Goal: Information Seeking & Learning: Learn about a topic

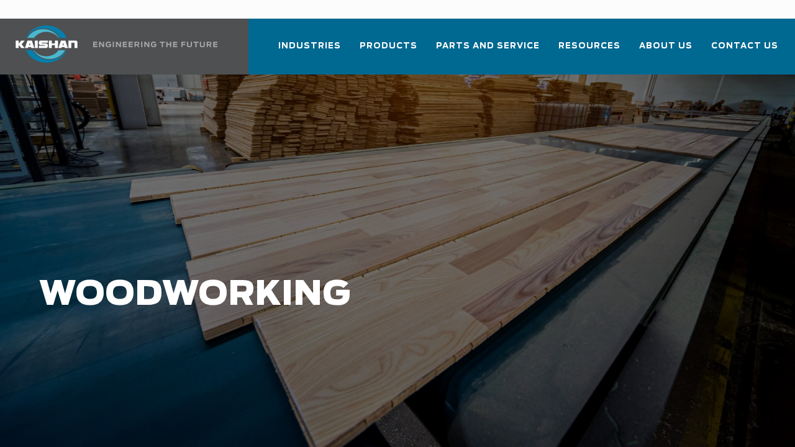
scroll to position [62, 0]
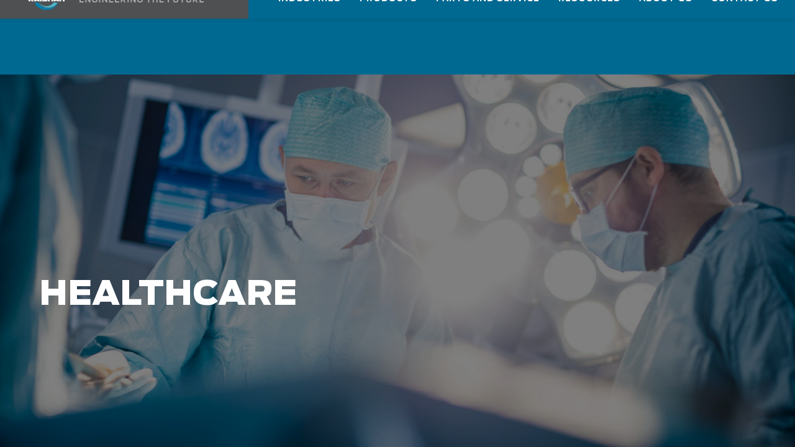
scroll to position [62, 0]
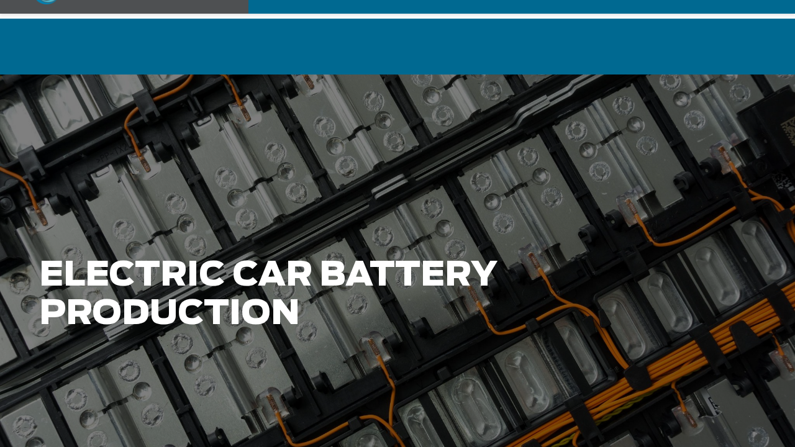
scroll to position [62, 0]
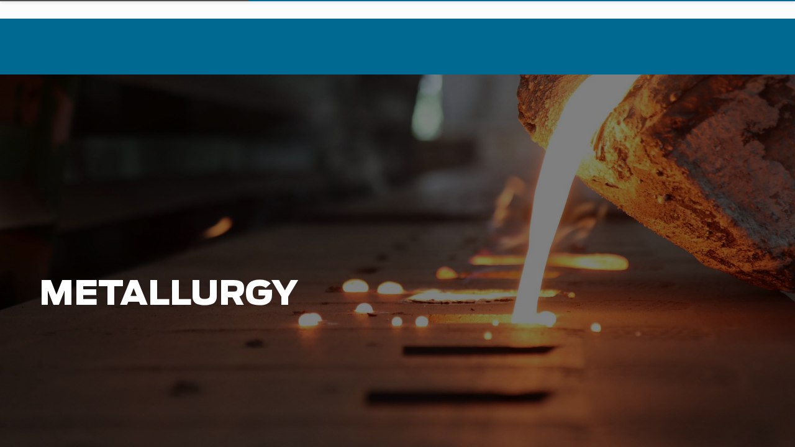
scroll to position [62, 0]
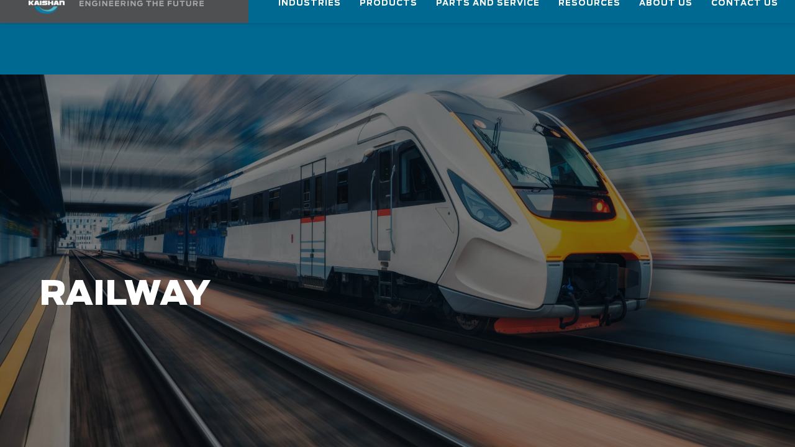
scroll to position [62, 0]
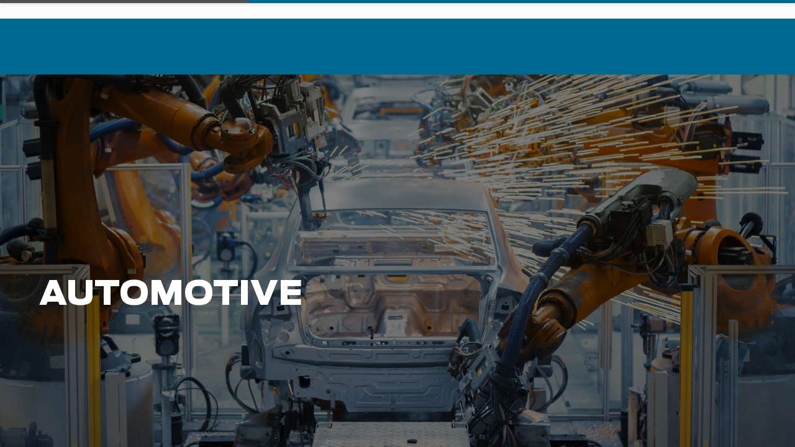
scroll to position [62, 0]
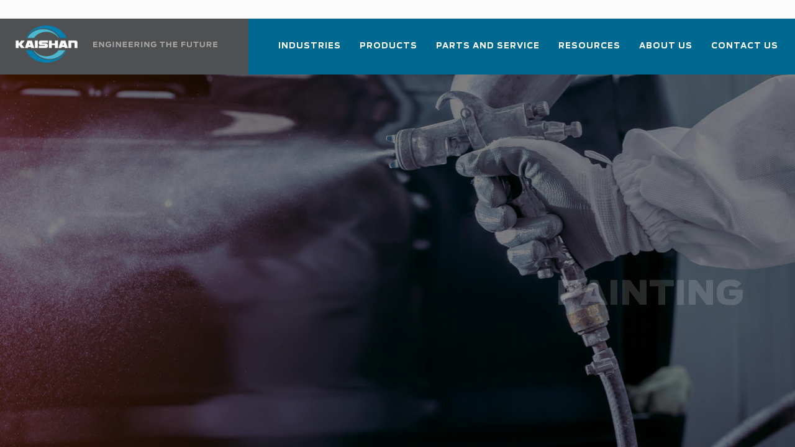
scroll to position [62, 0]
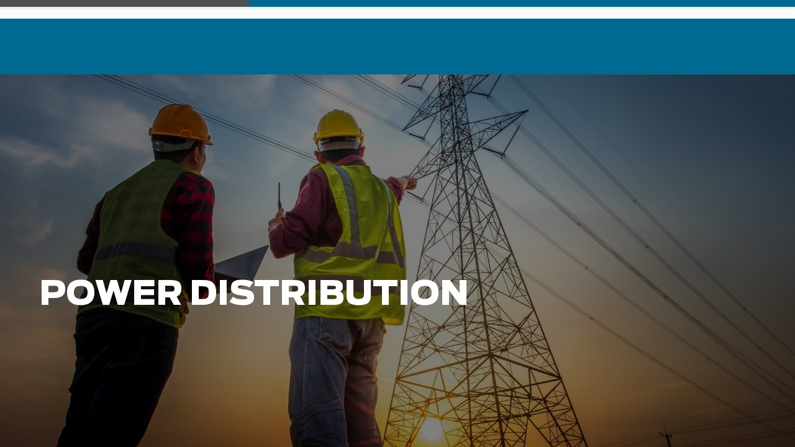
scroll to position [62, 0]
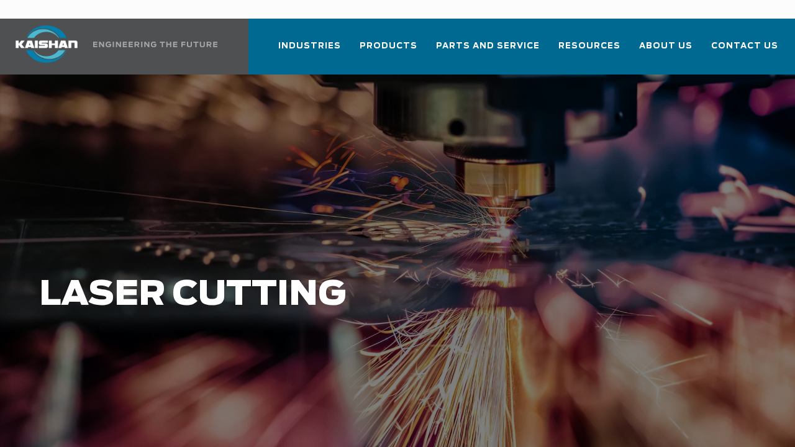
scroll to position [62, 0]
